Goal: Information Seeking & Learning: Learn about a topic

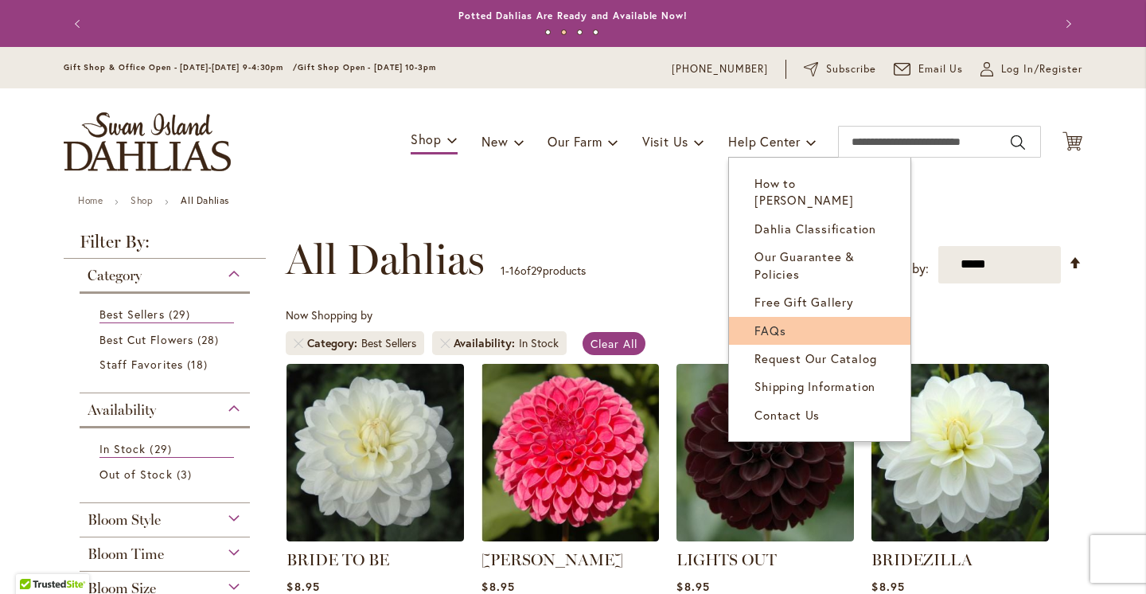
click at [780, 325] on link "FAQs" at bounding box center [819, 331] width 181 height 28
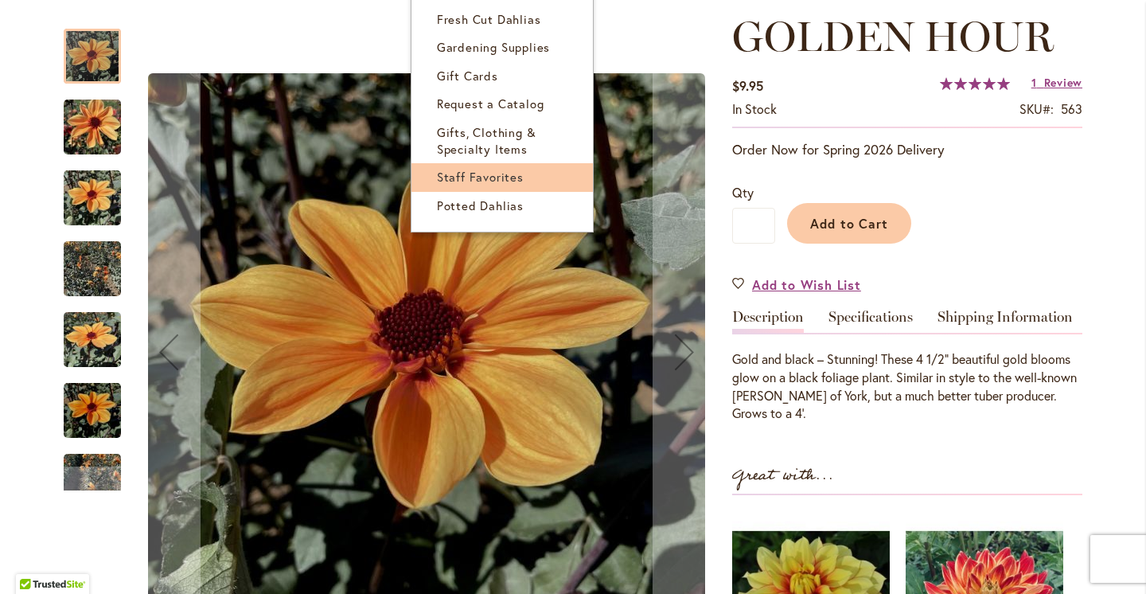
scroll to position [231, 0]
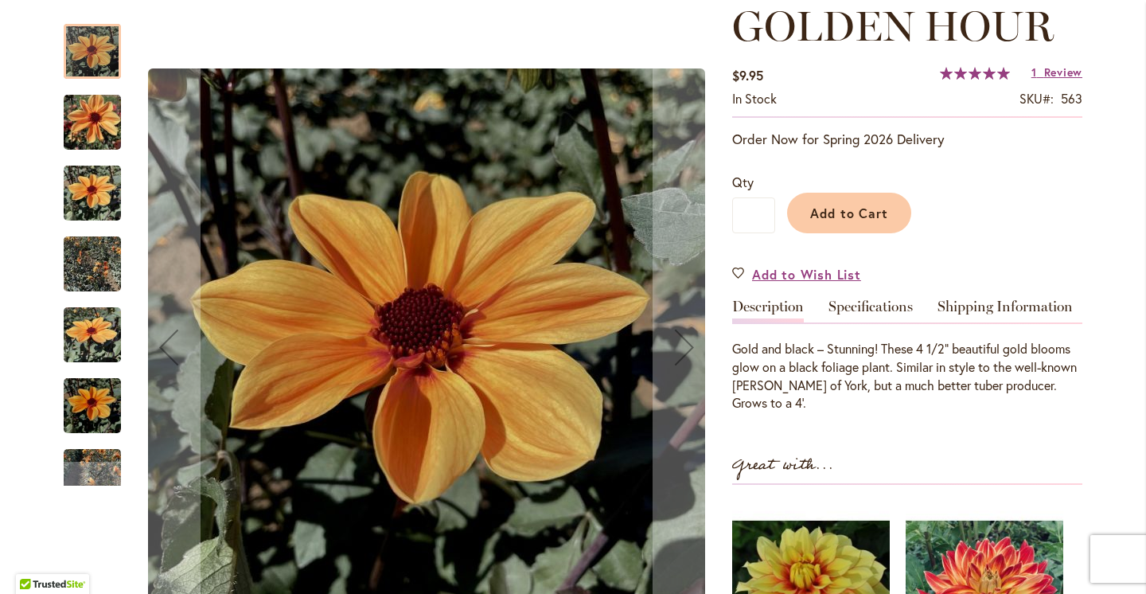
click at [103, 267] on img "Golden Hour" at bounding box center [92, 264] width 57 height 76
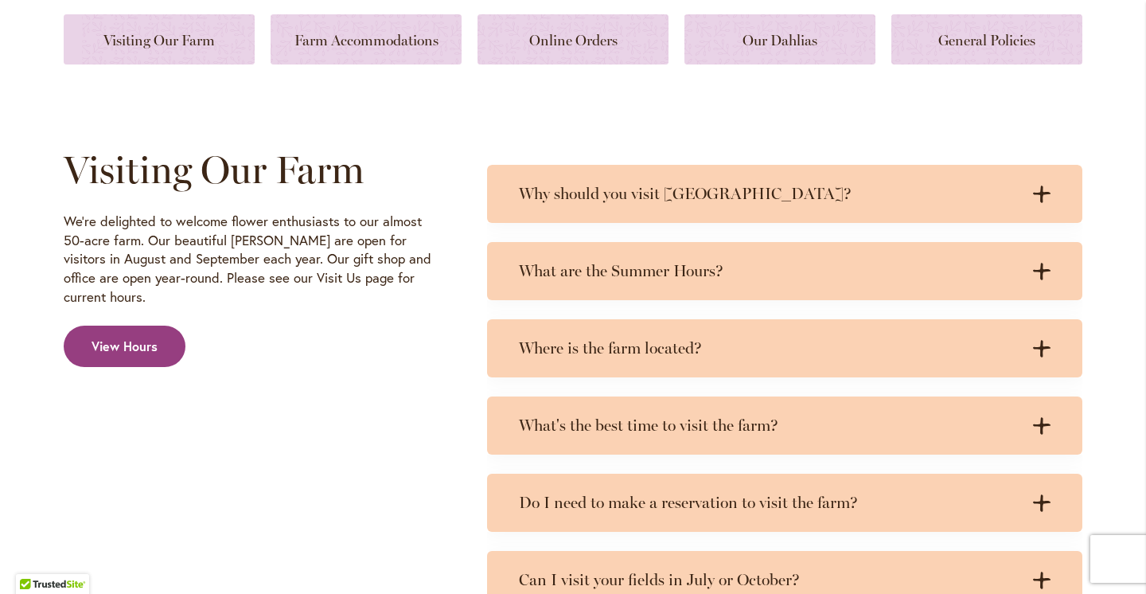
scroll to position [640, 0]
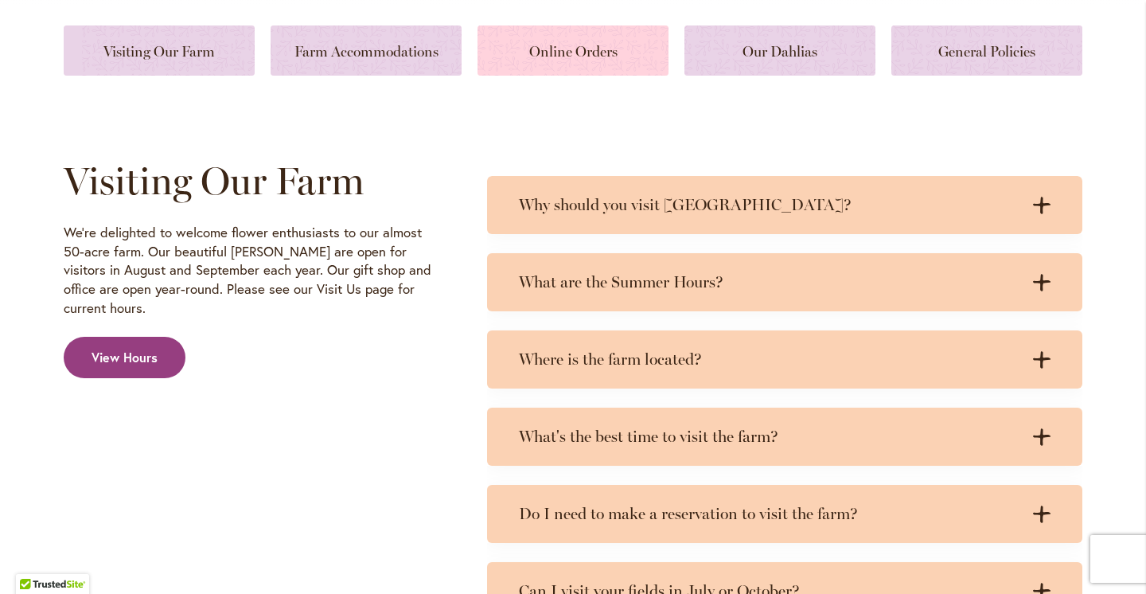
click at [559, 64] on link at bounding box center [572, 50] width 191 height 50
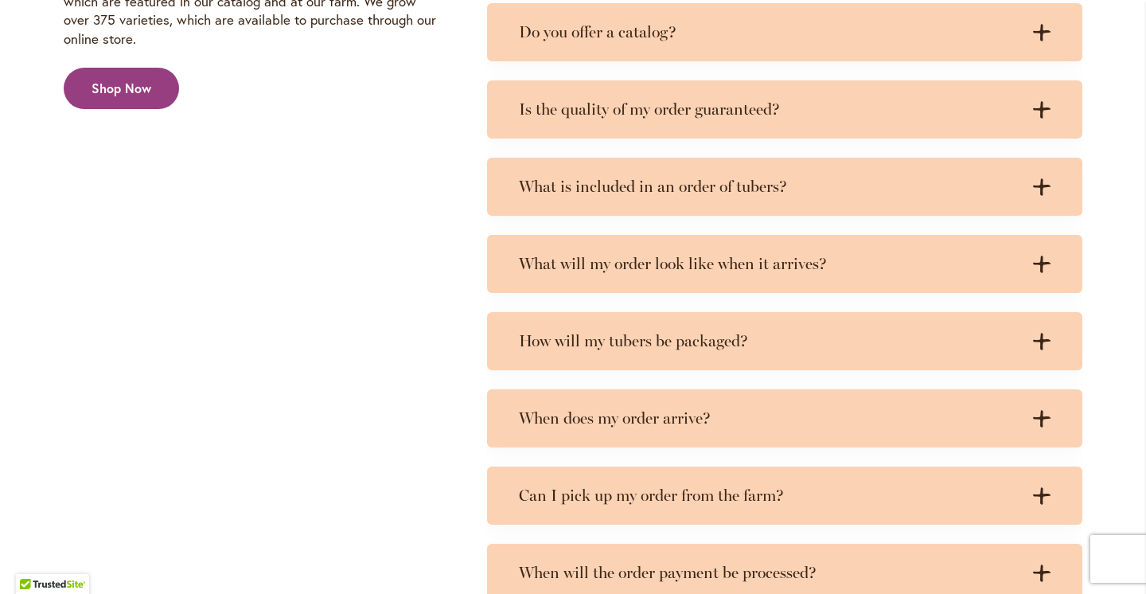
scroll to position [2757, 0]
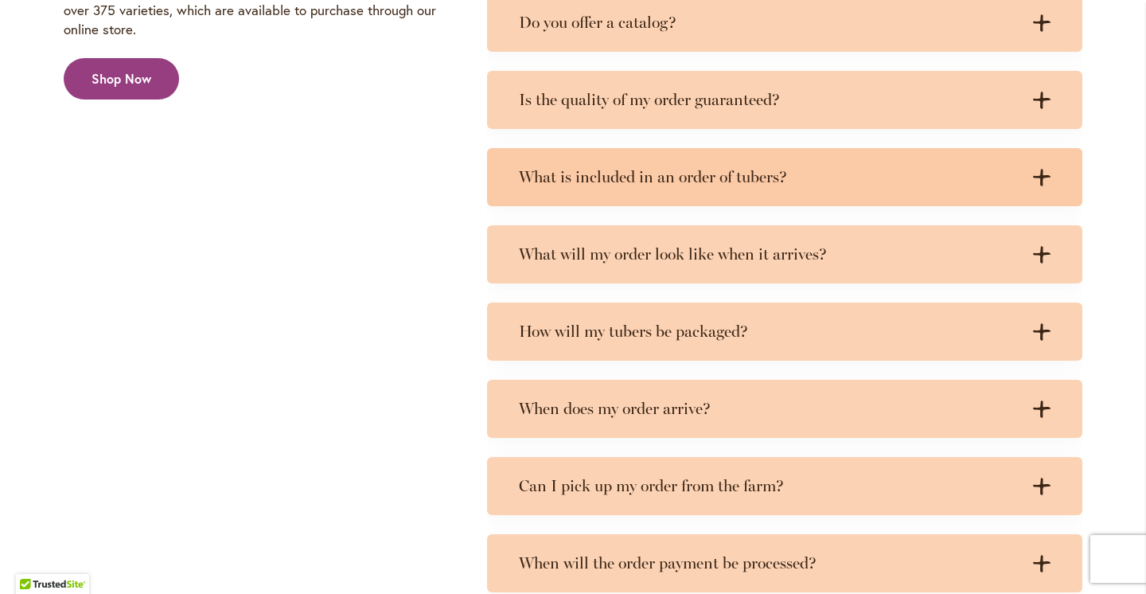
click at [583, 172] on h3 "What is included in an order of tubers?" at bounding box center [769, 177] width 500 height 20
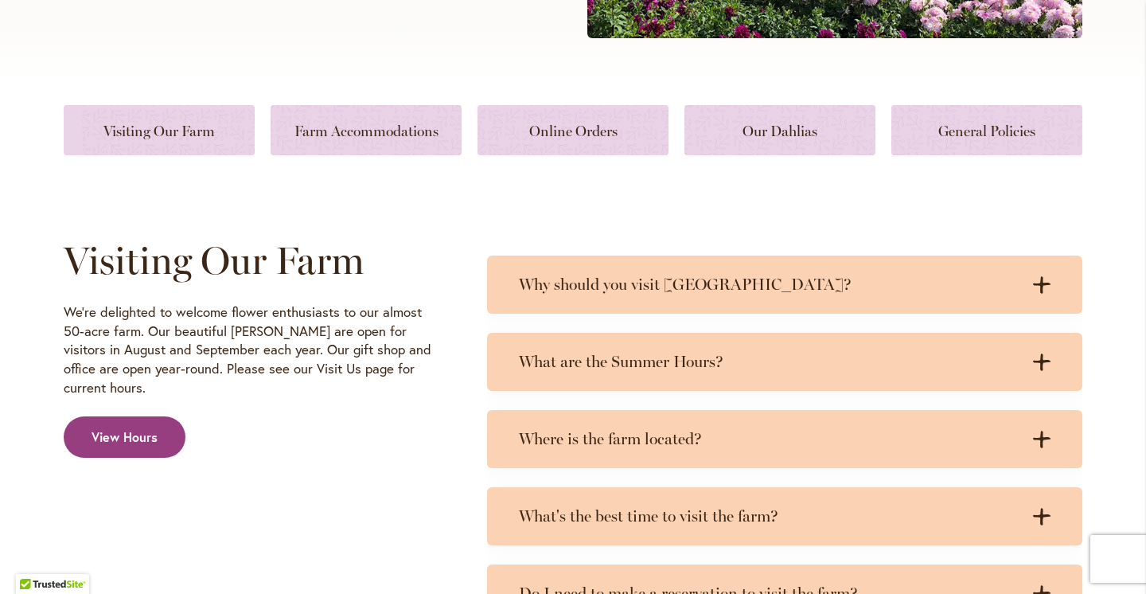
scroll to position [0, 0]
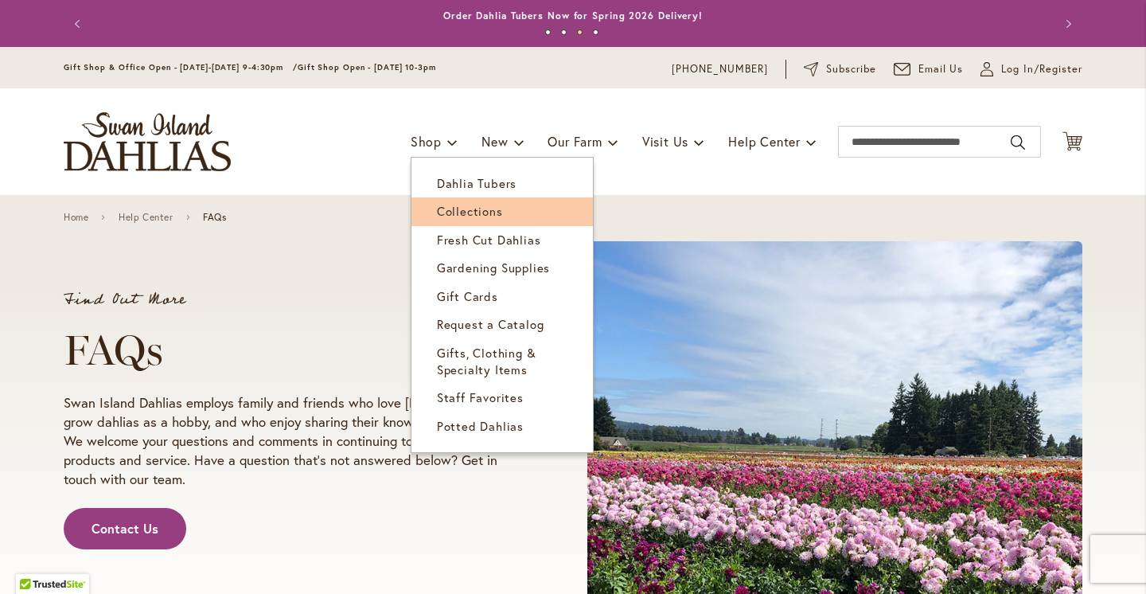
click at [467, 219] on link "Collections" at bounding box center [501, 211] width 181 height 28
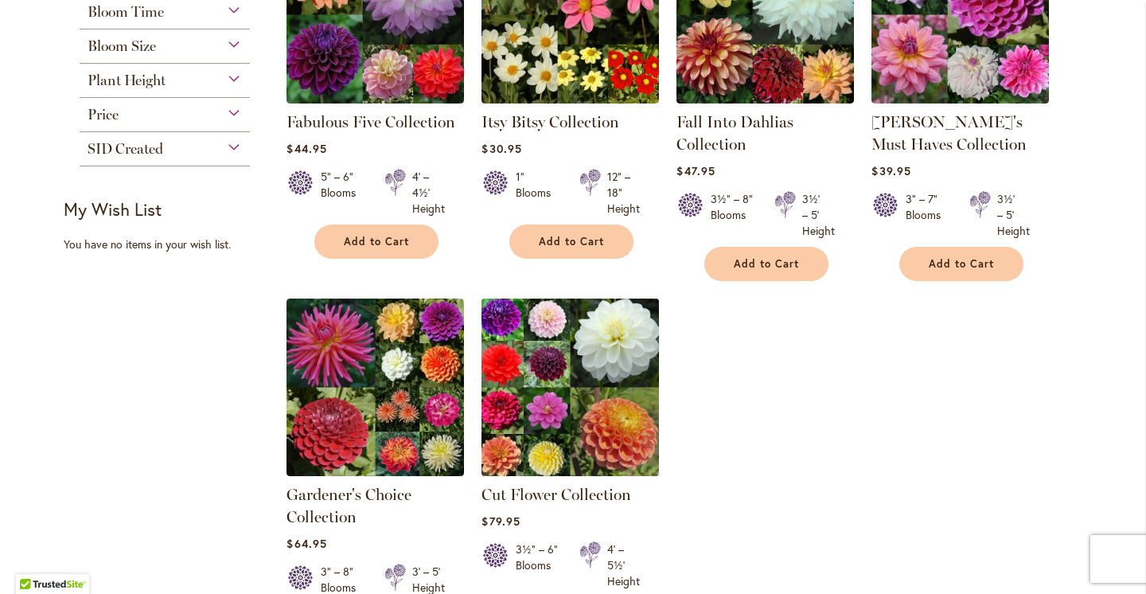
scroll to position [383, 0]
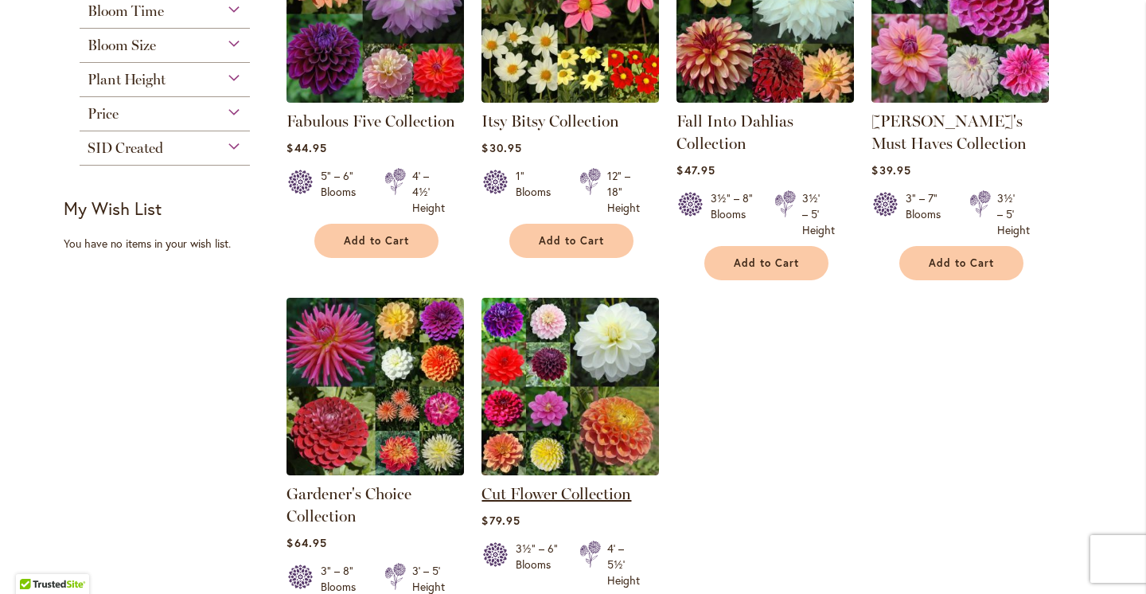
click at [590, 490] on link "Cut Flower Collection" at bounding box center [556, 493] width 150 height 19
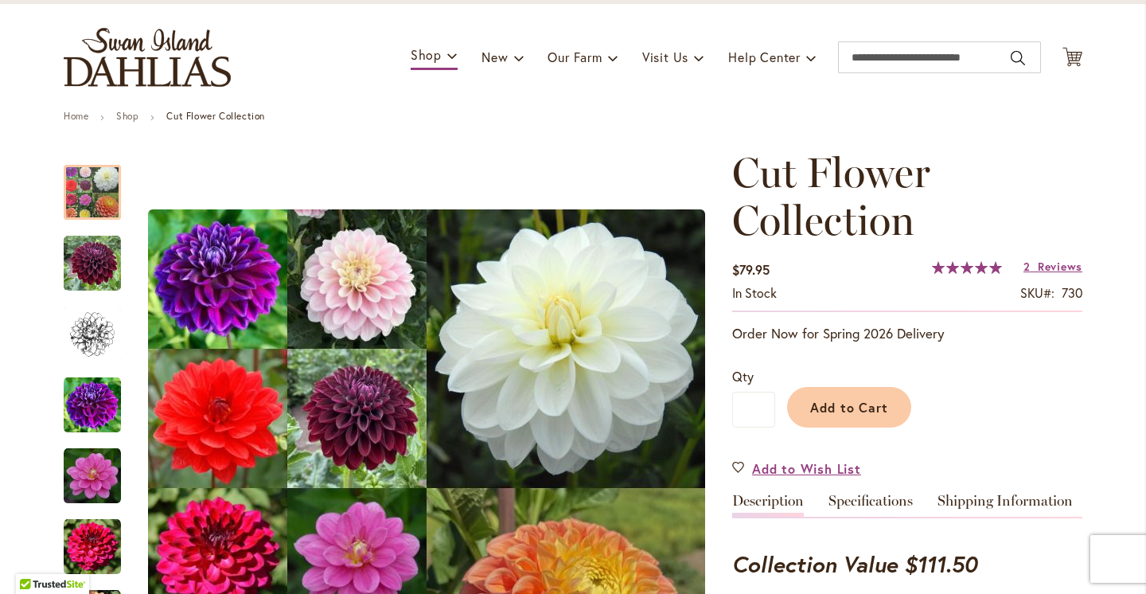
scroll to position [83, 0]
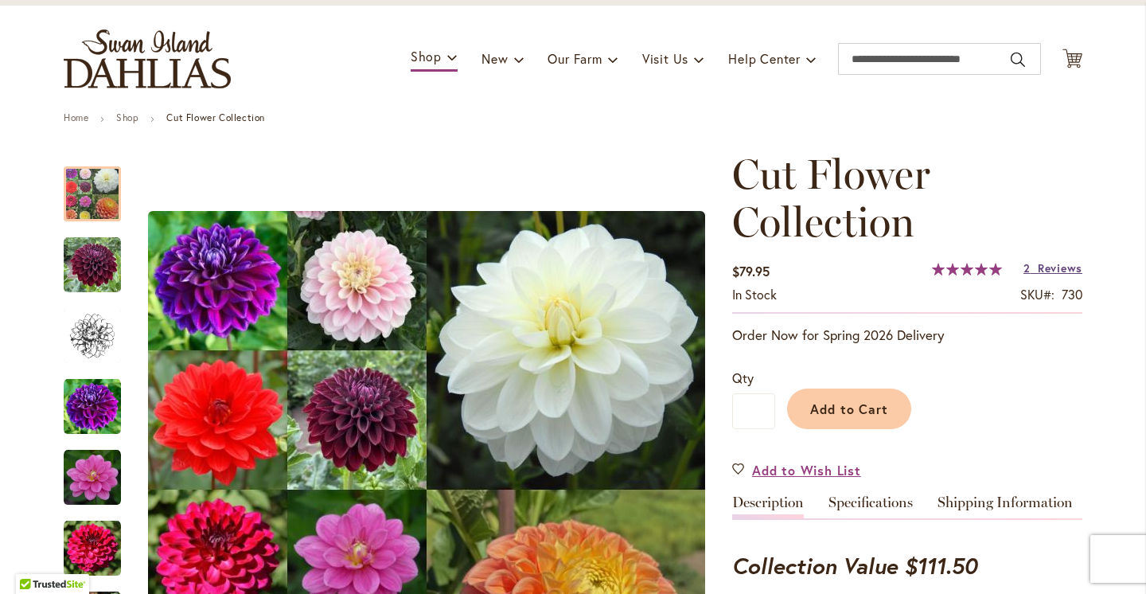
click at [1068, 263] on span "Reviews" at bounding box center [1059, 267] width 45 height 15
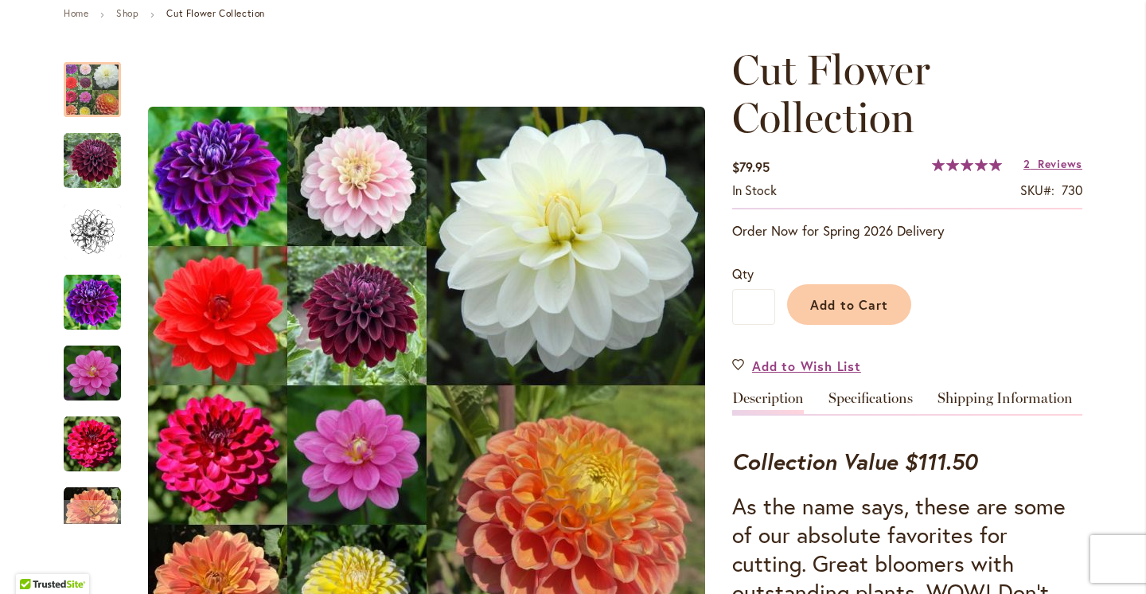
scroll to position [215, 0]
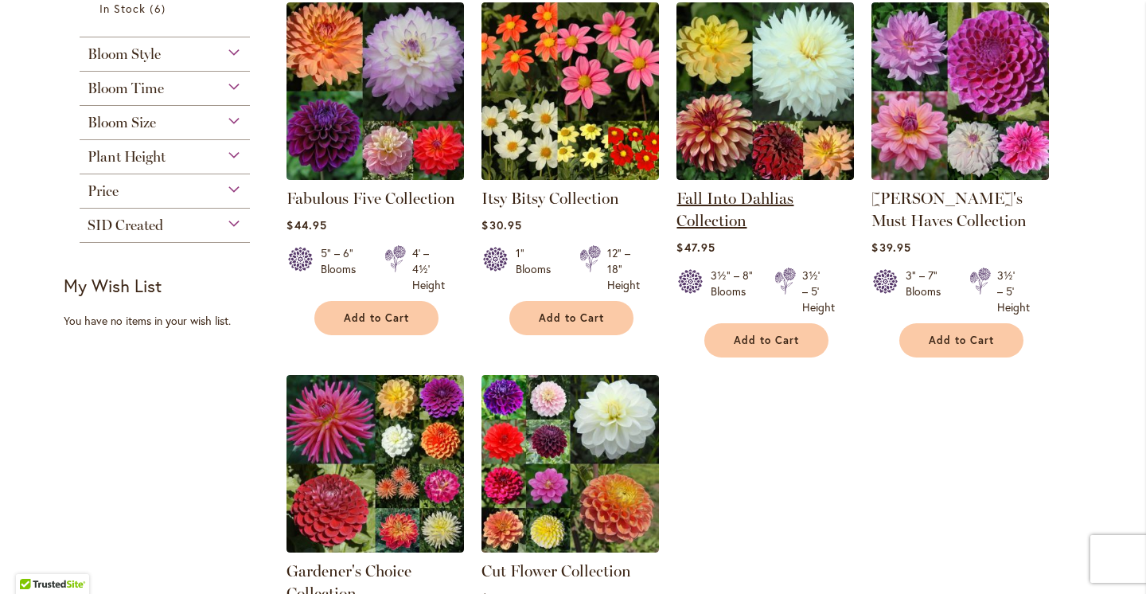
scroll to position [300, 0]
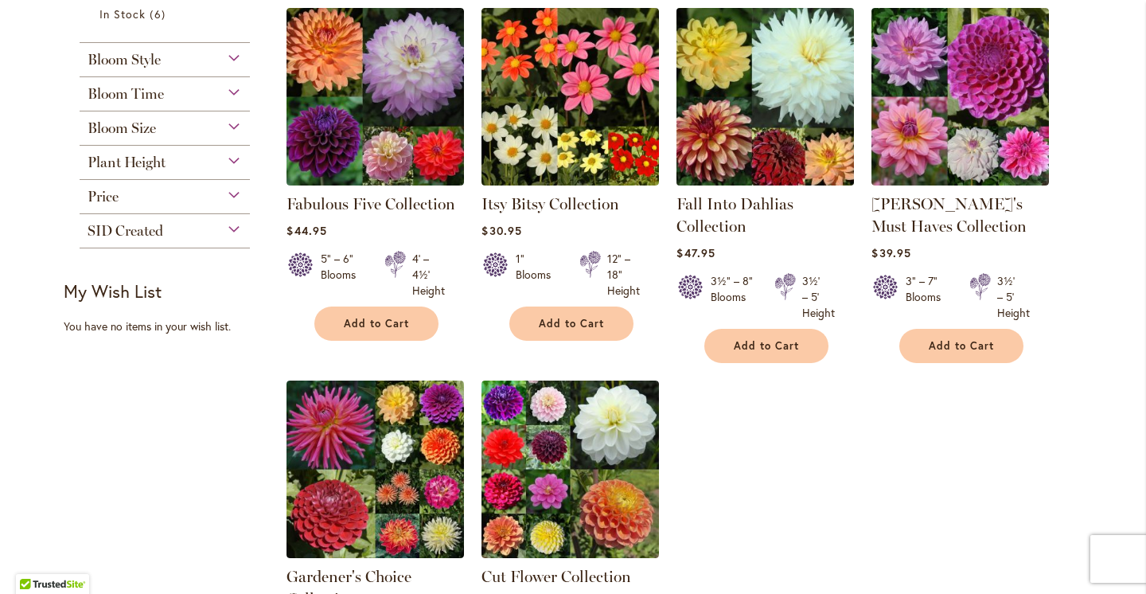
click at [759, 163] on img at bounding box center [765, 96] width 186 height 186
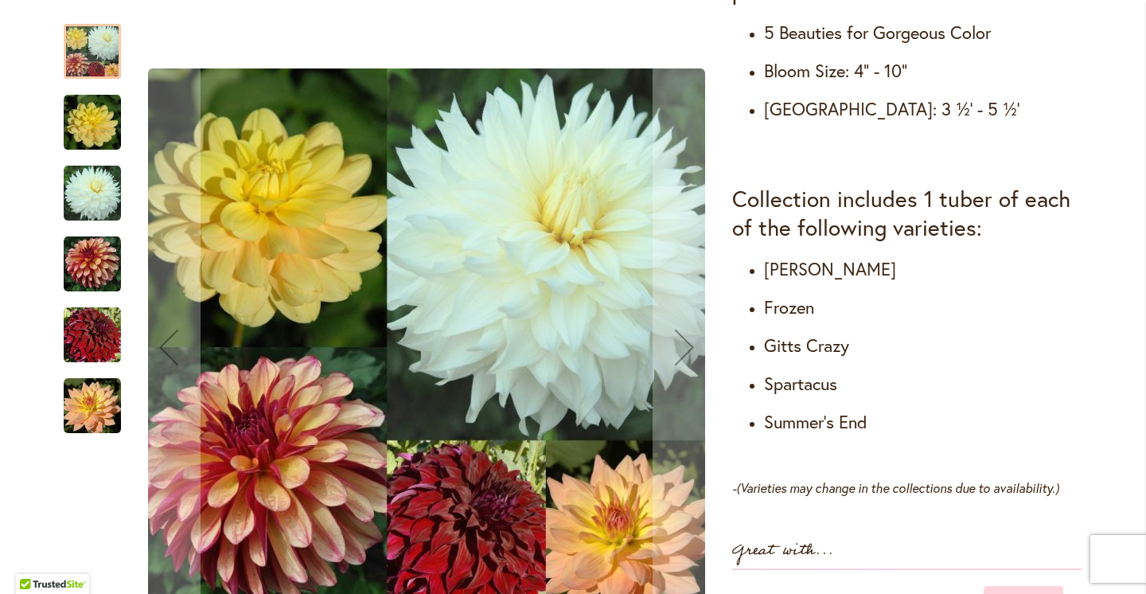
scroll to position [761, 0]
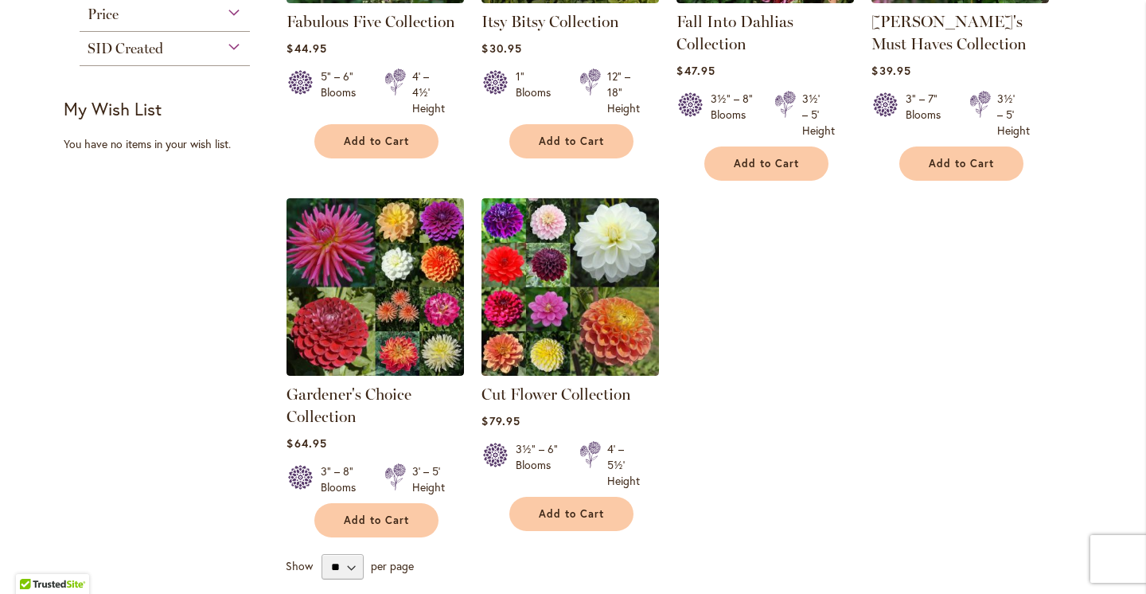
scroll to position [488, 0]
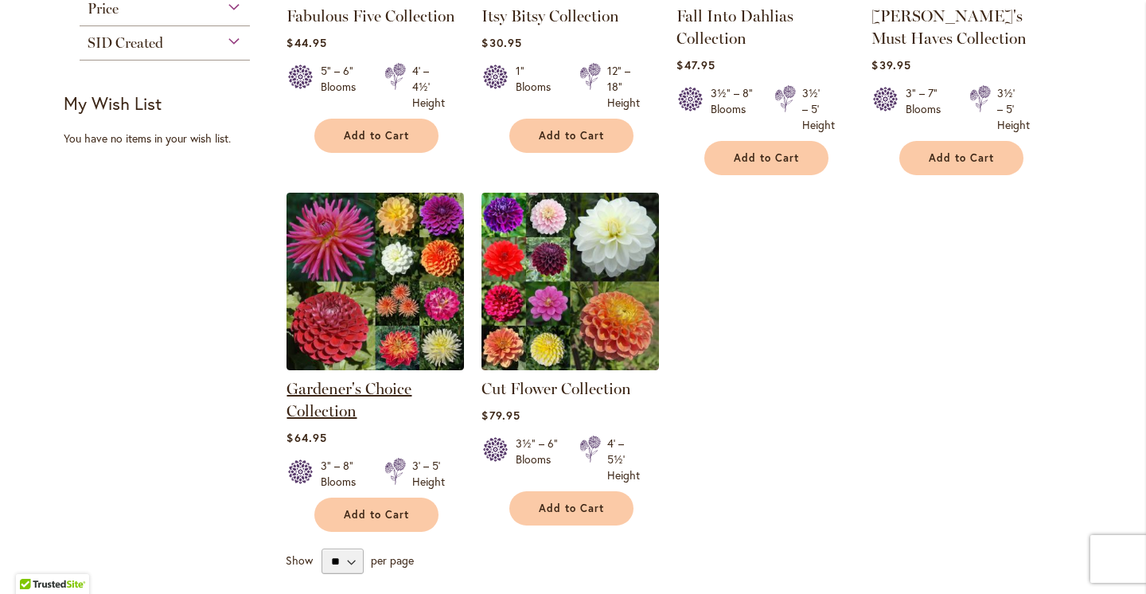
click at [386, 383] on link "Gardener's Choice Collection" at bounding box center [348, 399] width 125 height 41
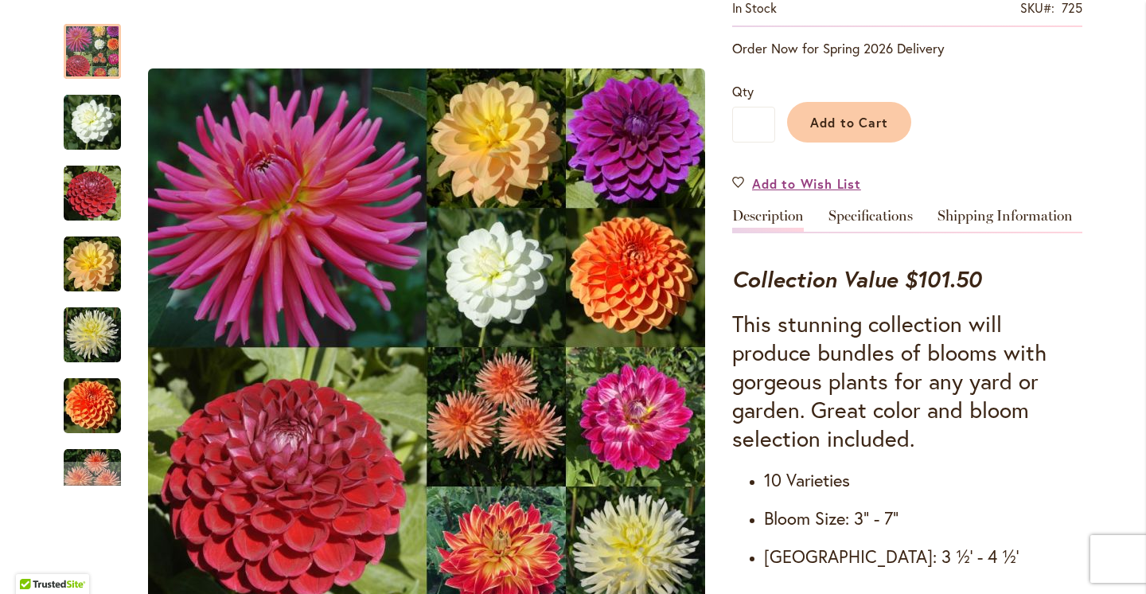
scroll to position [374, 0]
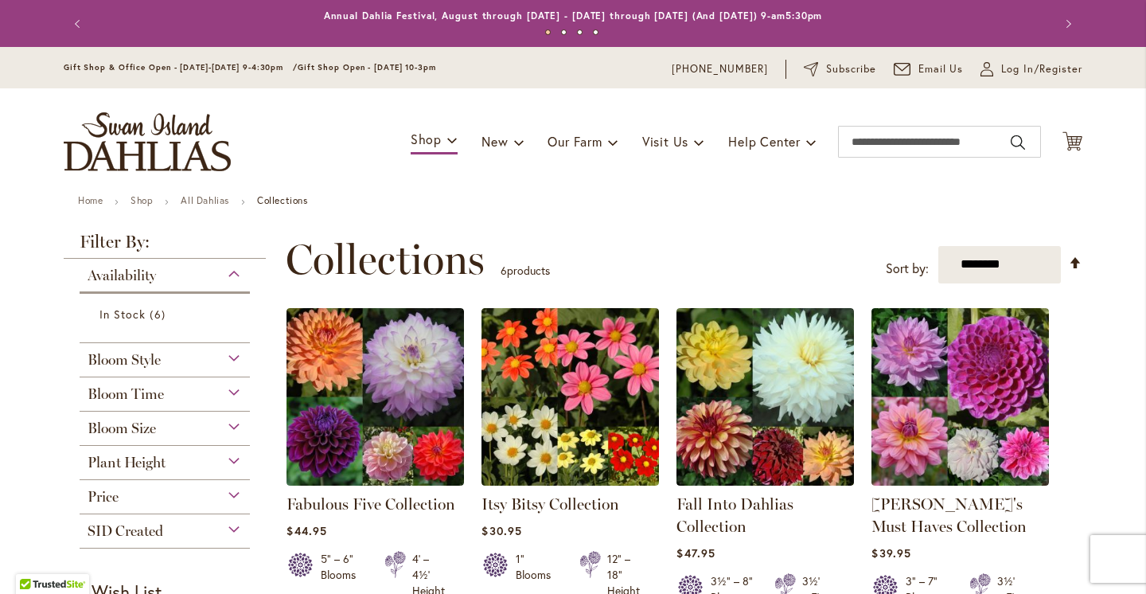
scroll to position [397, 0]
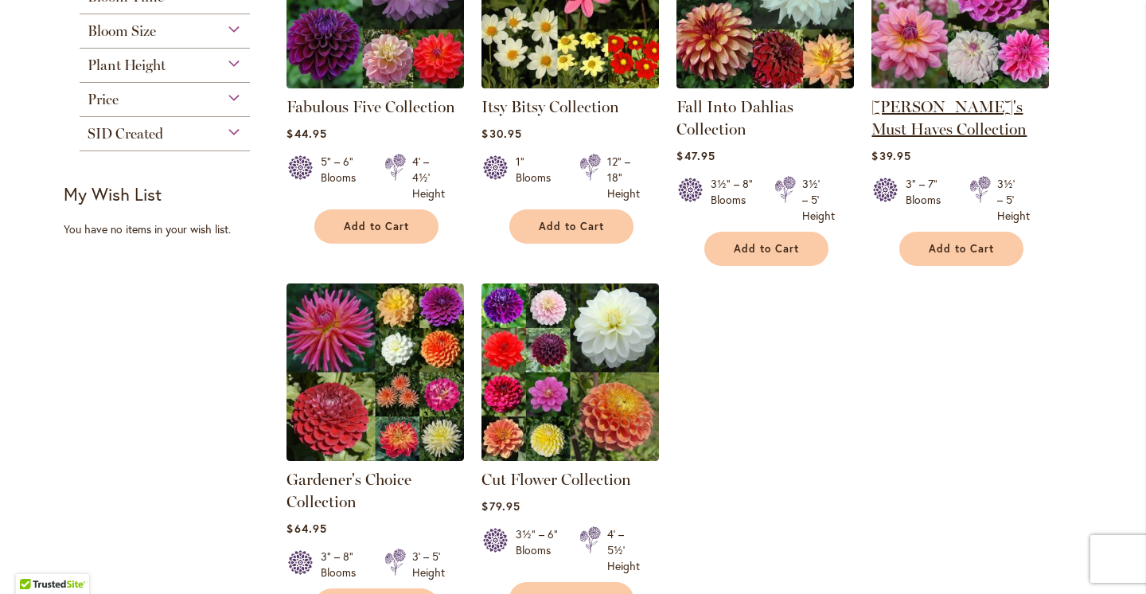
click at [934, 111] on link "[PERSON_NAME]'s Must Haves Collection" at bounding box center [948, 117] width 155 height 41
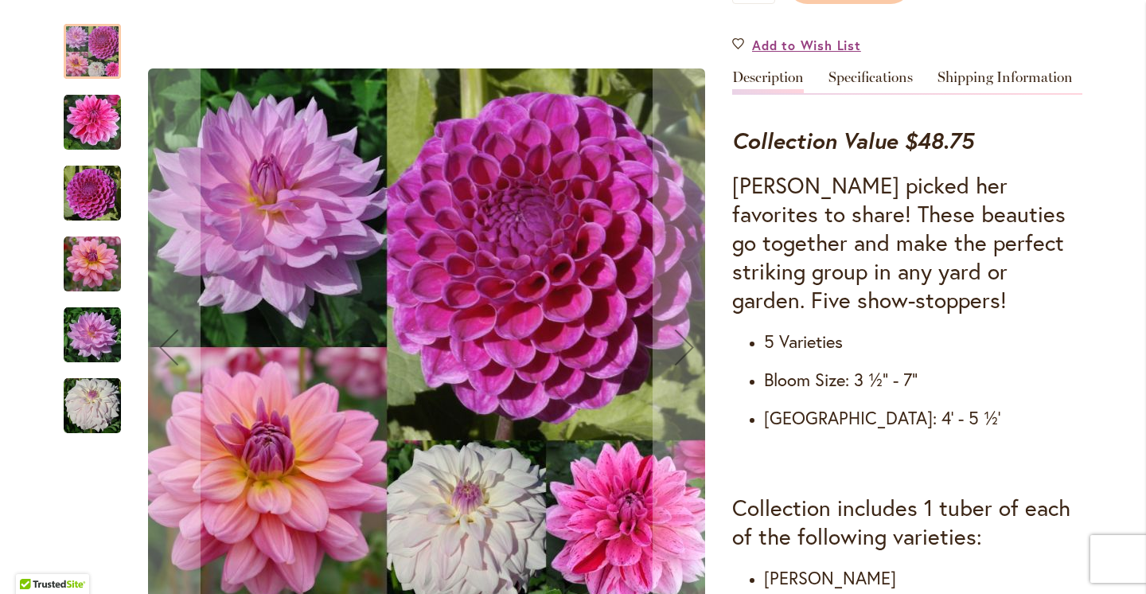
scroll to position [561, 0]
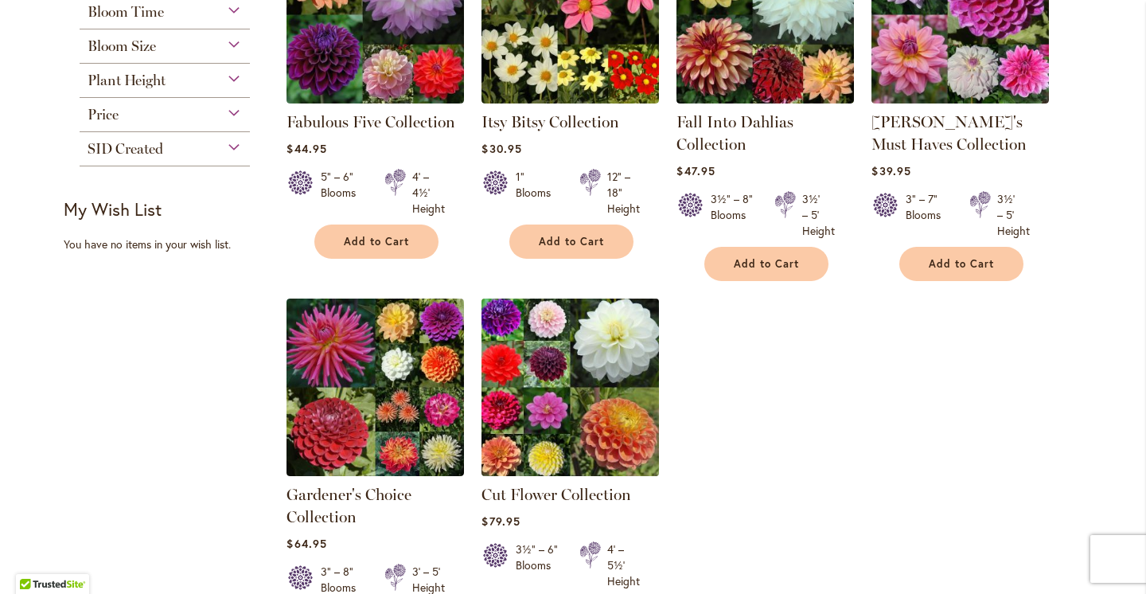
scroll to position [389, 0]
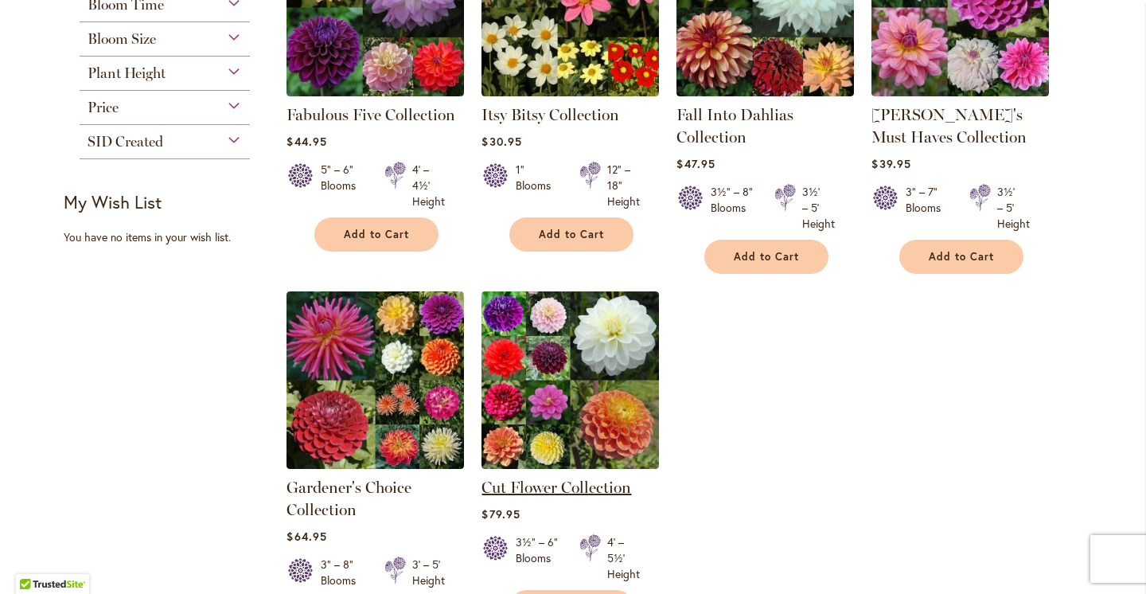
click at [566, 485] on link "Cut Flower Collection" at bounding box center [556, 486] width 150 height 19
